Goal: Check status: Check status

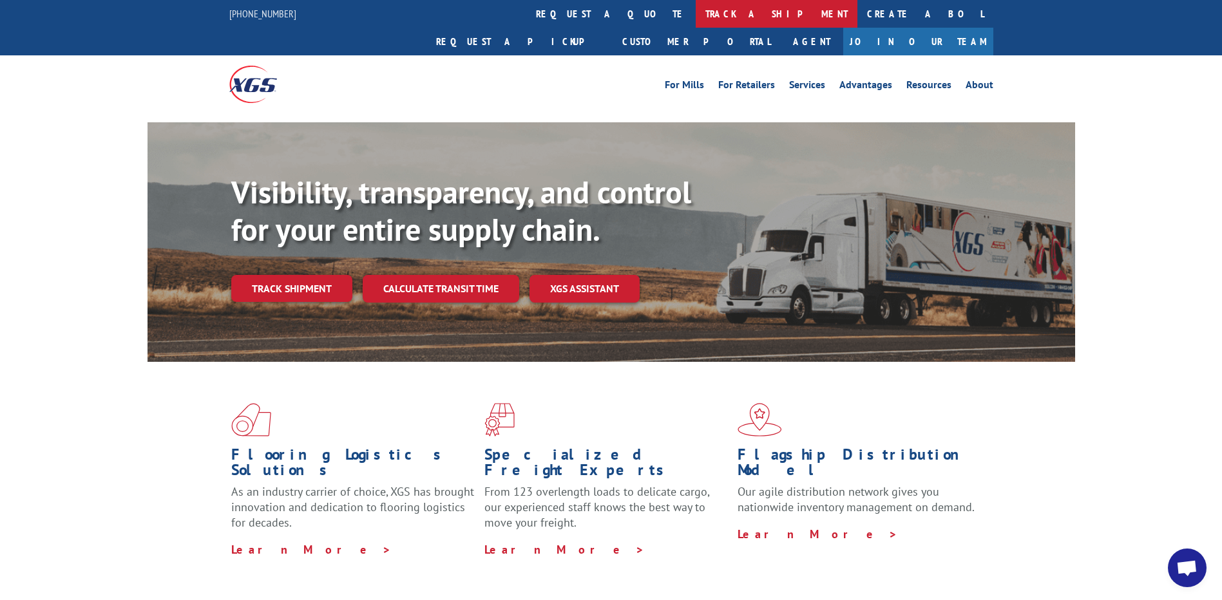
click at [696, 17] on link "track a shipment" at bounding box center [777, 14] width 162 height 28
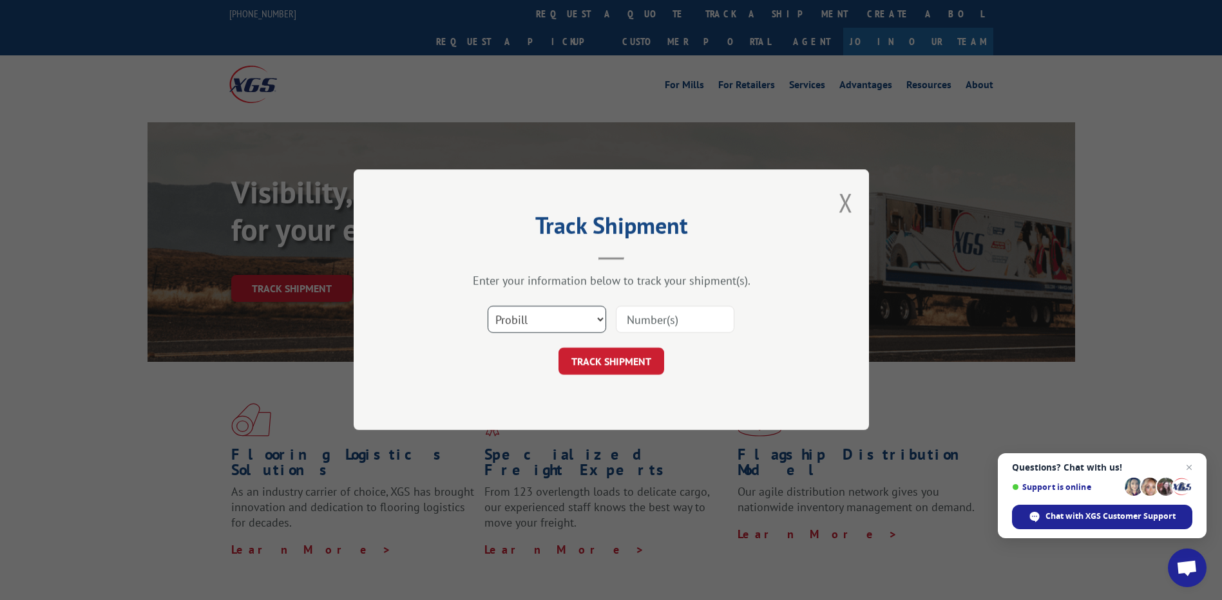
drag, startPoint x: 567, startPoint y: 313, endPoint x: 568, endPoint y: 320, distance: 6.6
click at [567, 313] on select "Select category... Probill BOL PO" at bounding box center [547, 320] width 119 height 27
select select "po"
click at [488, 307] on select "Select category... Probill BOL PO" at bounding box center [547, 320] width 119 height 27
click at [641, 311] on input at bounding box center [675, 320] width 119 height 27
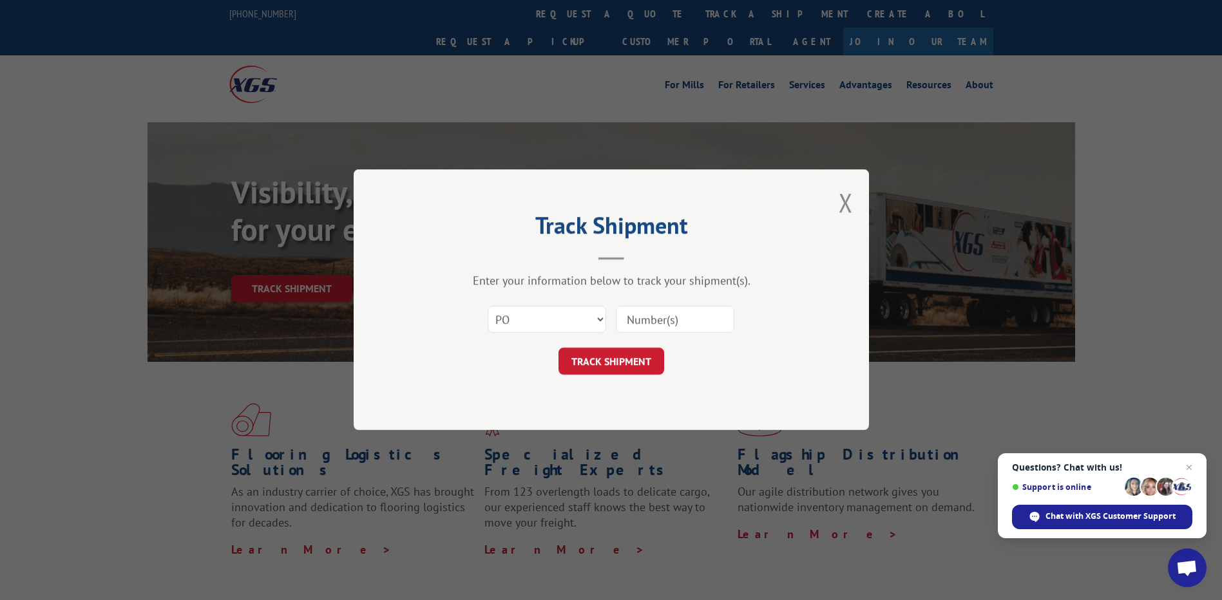
paste input "04510091"
type input "04510091"
click at [637, 370] on button "TRACK SHIPMENT" at bounding box center [612, 362] width 106 height 27
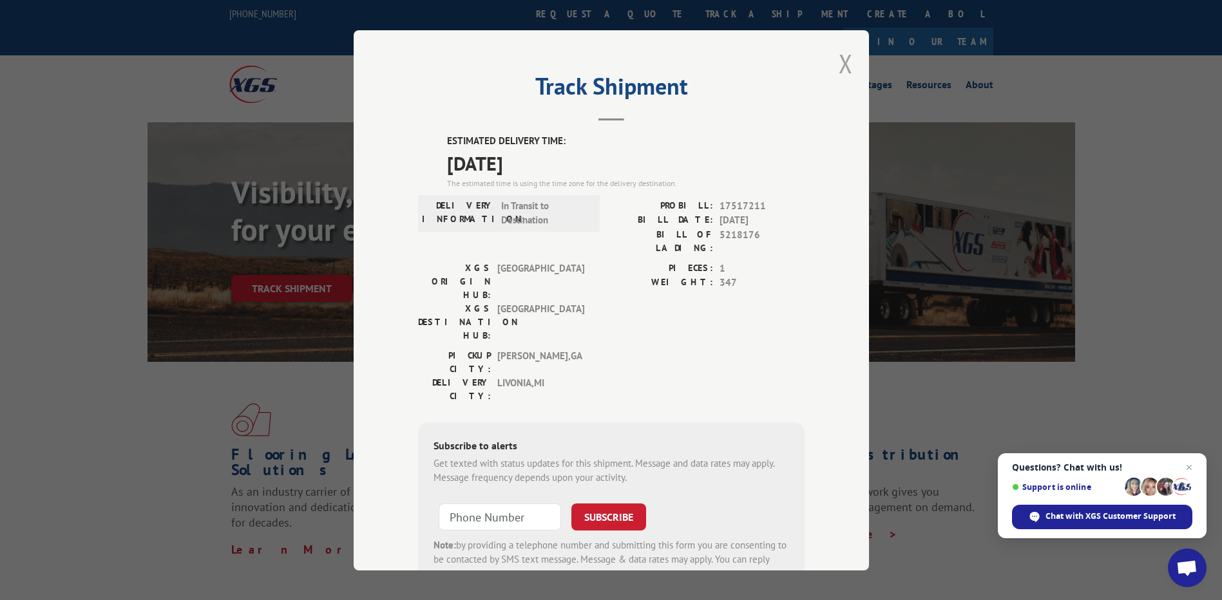
click at [842, 67] on button "Close modal" at bounding box center [846, 63] width 14 height 34
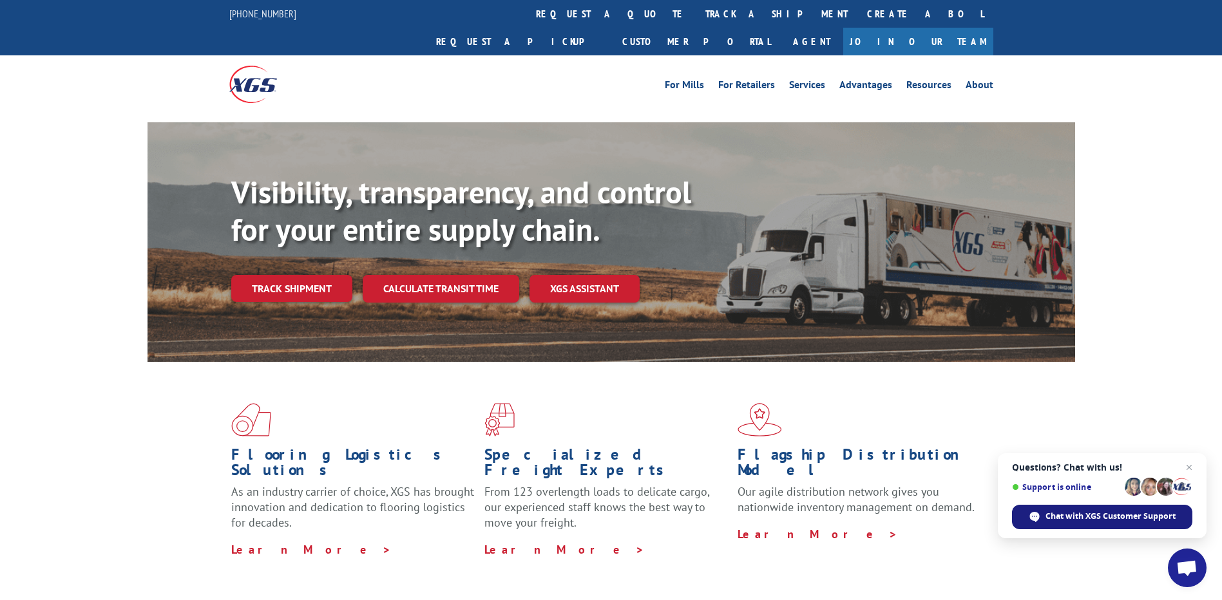
click at [1103, 516] on span "Chat with XGS Customer Support" at bounding box center [1111, 517] width 130 height 12
